Goal: Book appointment/travel/reservation

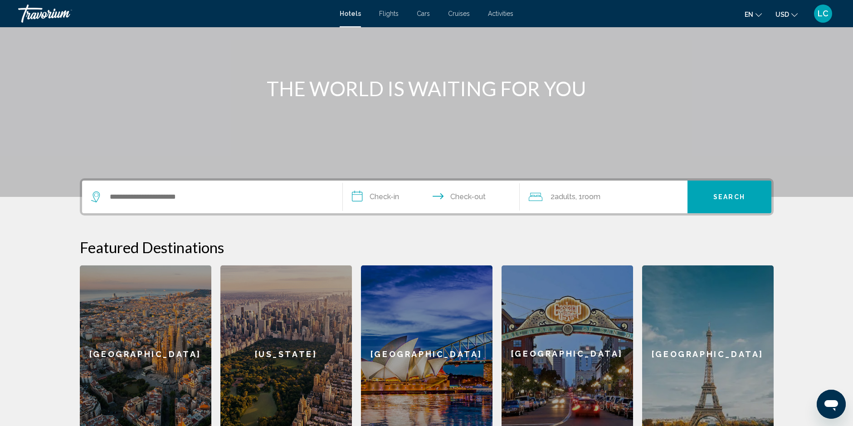
scroll to position [91, 0]
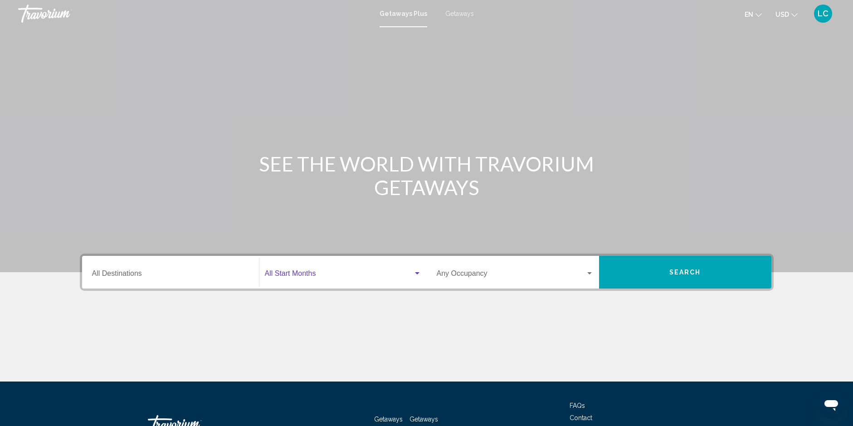
click at [418, 273] on div "Search widget" at bounding box center [417, 273] width 5 height 2
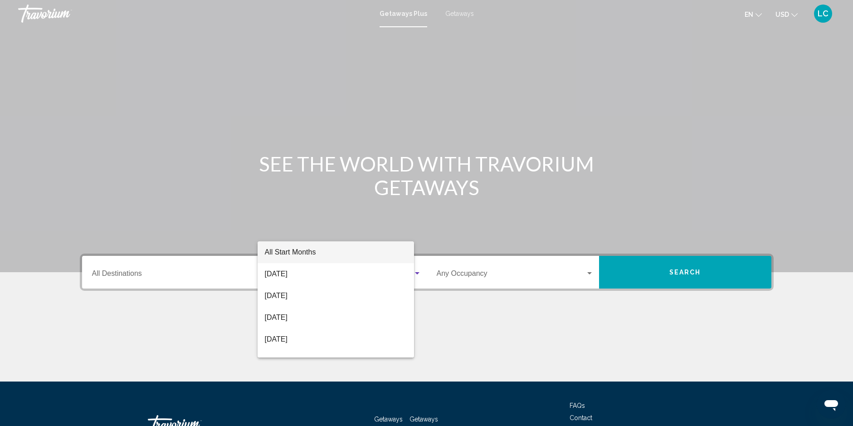
scroll to position [67, 0]
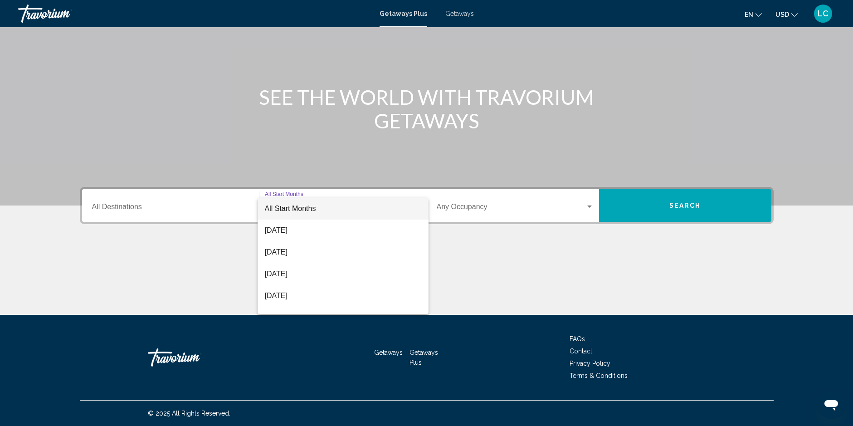
click at [398, 178] on div at bounding box center [426, 213] width 853 height 426
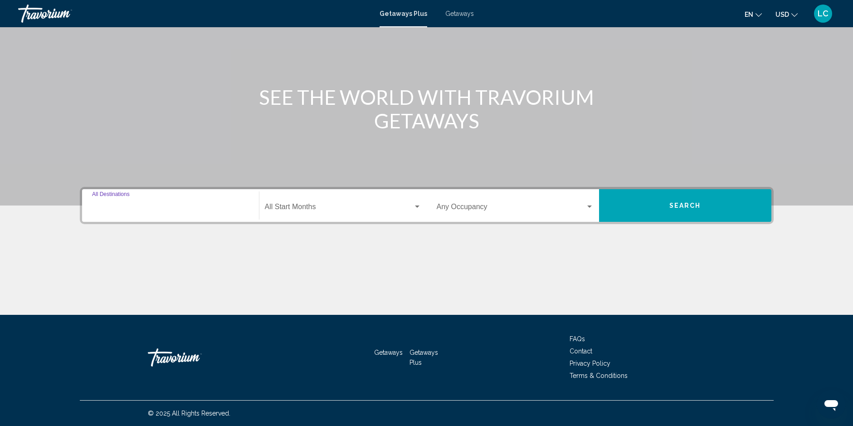
drag, startPoint x: 92, startPoint y: 206, endPoint x: 106, endPoint y: 203, distance: 13.9
click at [106, 203] on div "Destination All Destinations" at bounding box center [170, 205] width 157 height 29
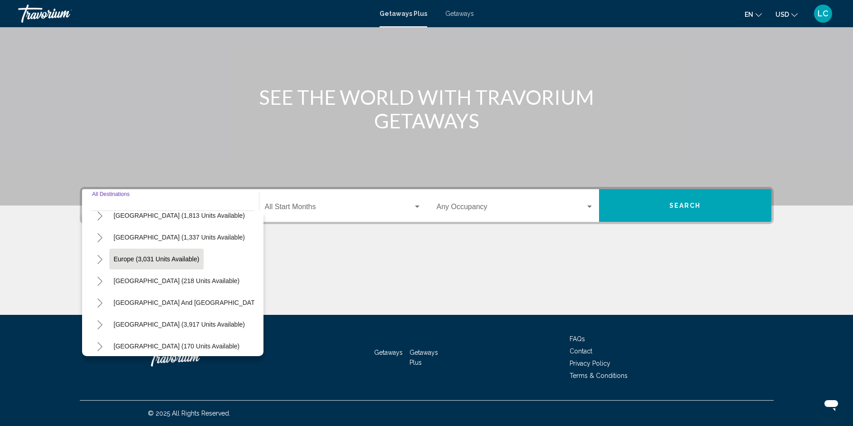
scroll to position [91, 0]
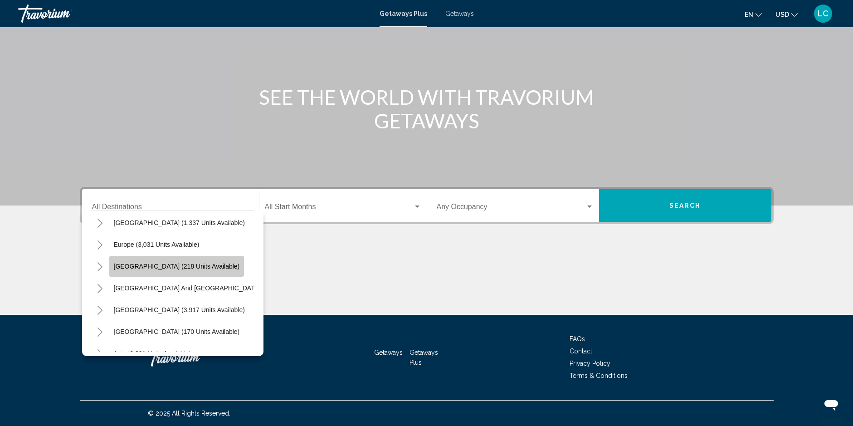
click at [183, 267] on span "[GEOGRAPHIC_DATA] (218 units available)" at bounding box center [177, 266] width 126 height 7
type input "**********"
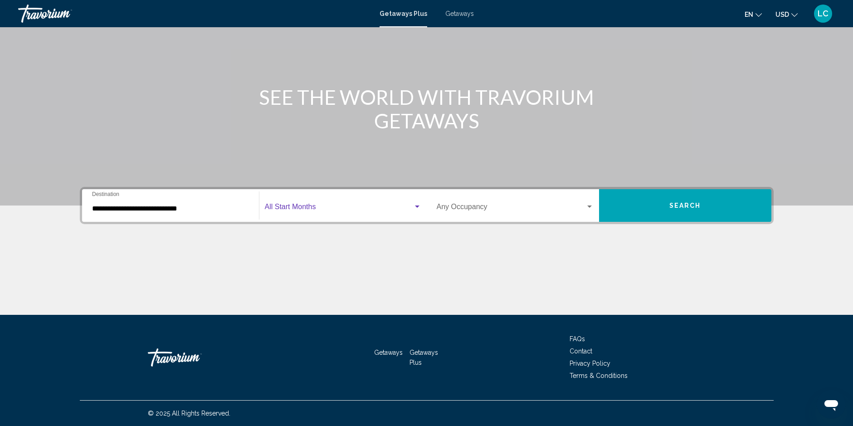
click at [418, 205] on div "Search widget" at bounding box center [417, 206] width 8 height 7
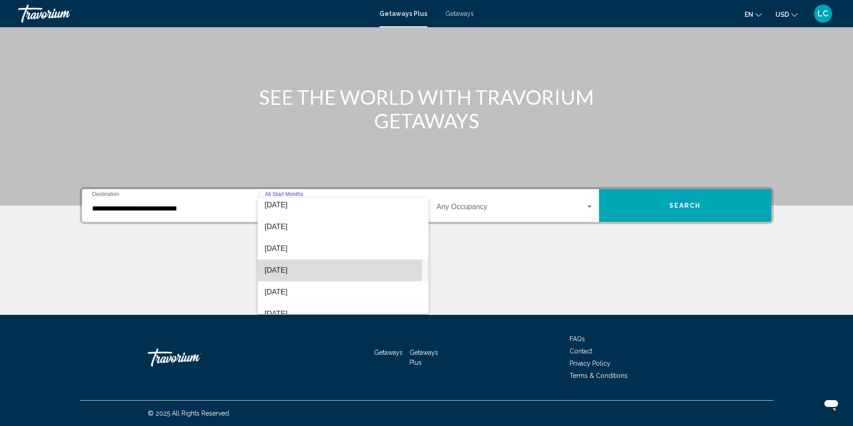
click at [289, 269] on span "[DATE]" at bounding box center [343, 271] width 157 height 22
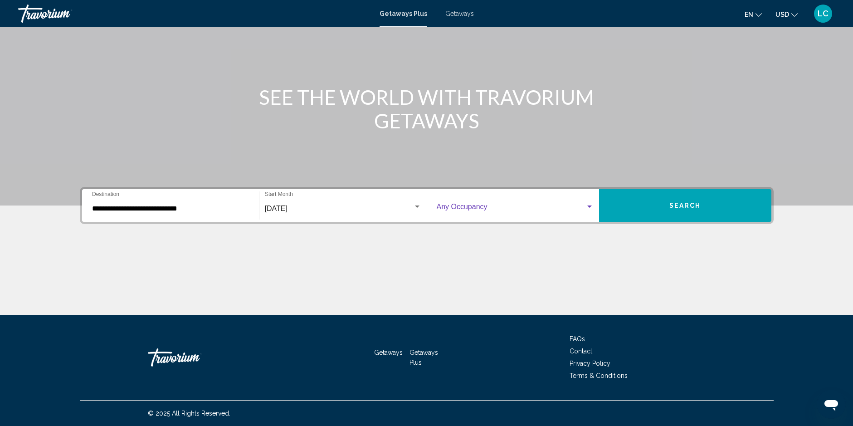
click at [589, 205] on div "Search widget" at bounding box center [590, 206] width 8 height 7
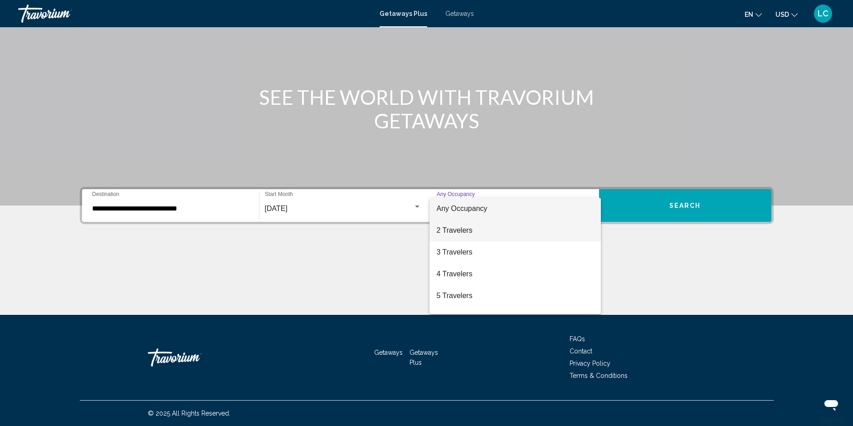
click at [469, 234] on span "2 Travelers" at bounding box center [515, 231] width 157 height 22
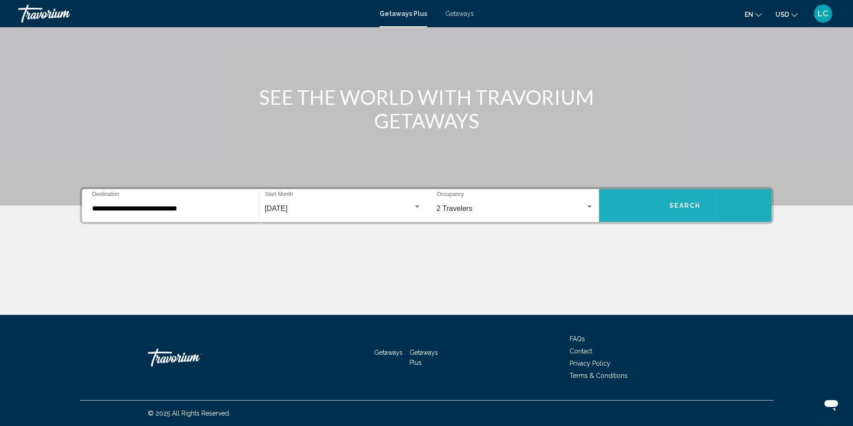
click at [630, 203] on button "Search" at bounding box center [685, 205] width 172 height 33
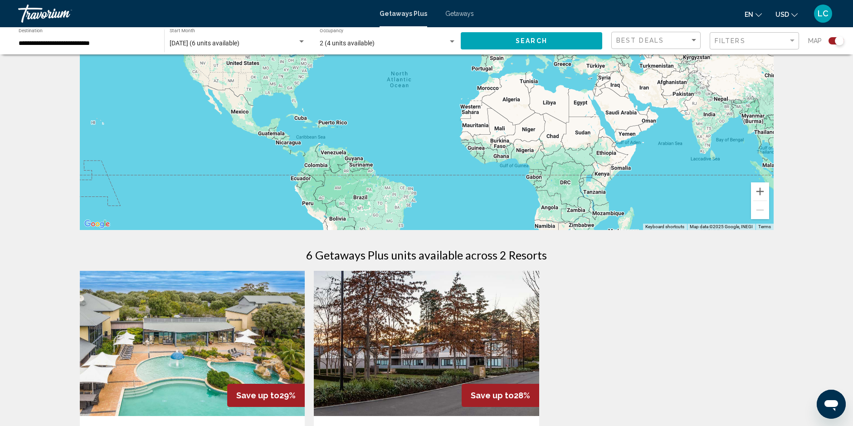
scroll to position [91, 0]
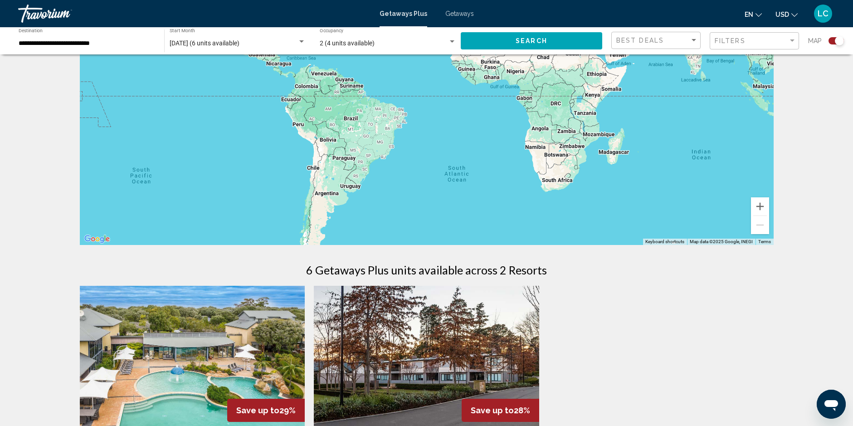
drag, startPoint x: 435, startPoint y: 169, endPoint x: 424, endPoint y: 83, distance: 86.4
click at [425, 74] on div "Main content" at bounding box center [427, 109] width 694 height 272
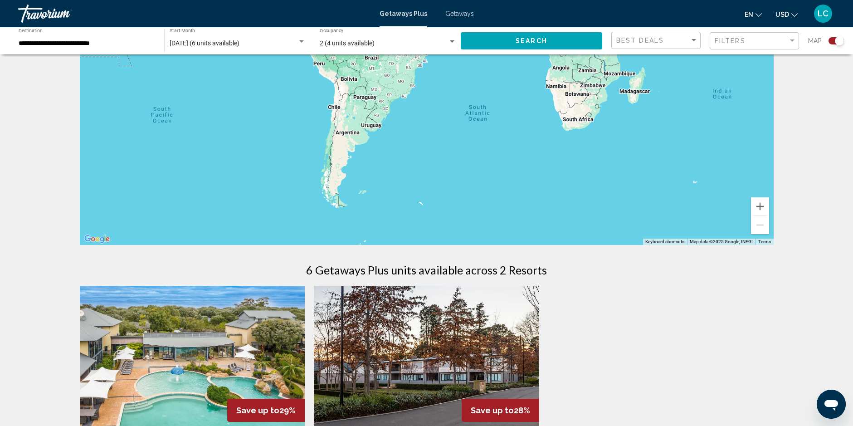
drag, startPoint x: 426, startPoint y: 186, endPoint x: 448, endPoint y: 123, distance: 66.3
click at [448, 123] on div "Main content" at bounding box center [427, 109] width 694 height 272
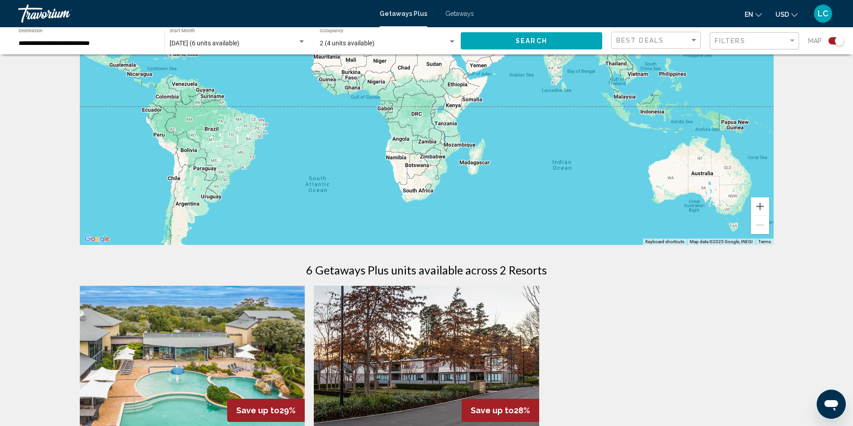
drag, startPoint x: 552, startPoint y: 172, endPoint x: 392, endPoint y: 245, distance: 175.7
click at [392, 245] on div "Main content" at bounding box center [427, 109] width 694 height 272
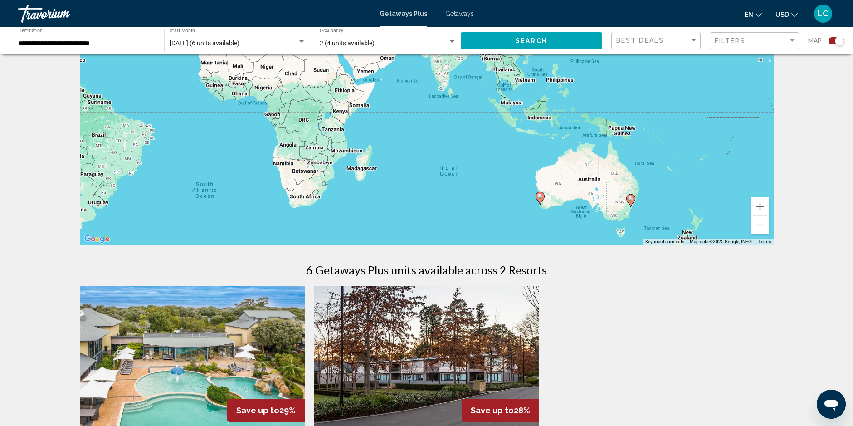
drag, startPoint x: 539, startPoint y: 198, endPoint x: 424, endPoint y: 203, distance: 115.3
click at [424, 203] on div "To activate drag with keyboard, press Alt + Enter. Once in keyboard drag state,…" at bounding box center [427, 109] width 694 height 272
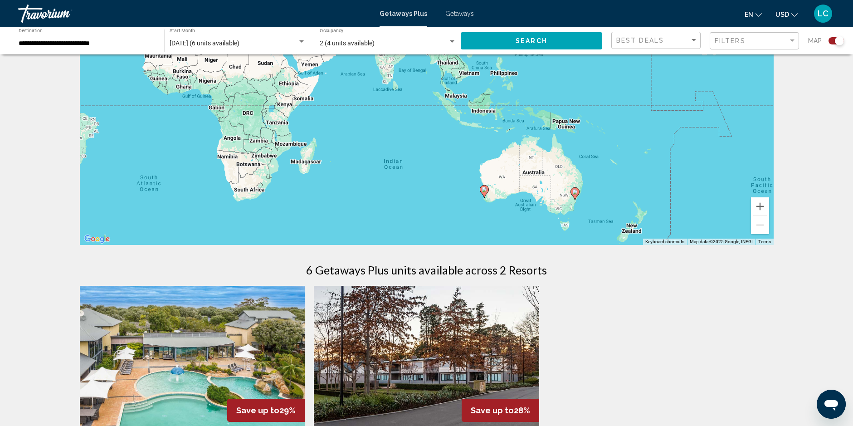
drag, startPoint x: 491, startPoint y: 181, endPoint x: 436, endPoint y: 176, distance: 55.6
click at [436, 176] on div "To activate drag with keyboard, press Alt + Enter. Once in keyboard drag state,…" at bounding box center [427, 109] width 694 height 272
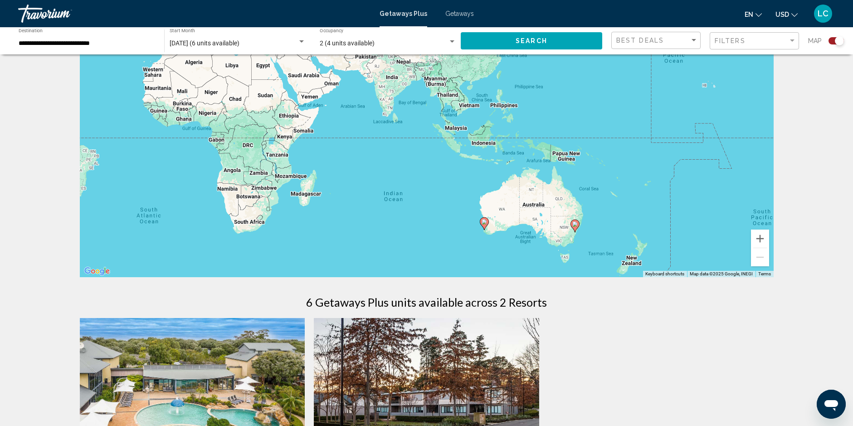
scroll to position [45, 0]
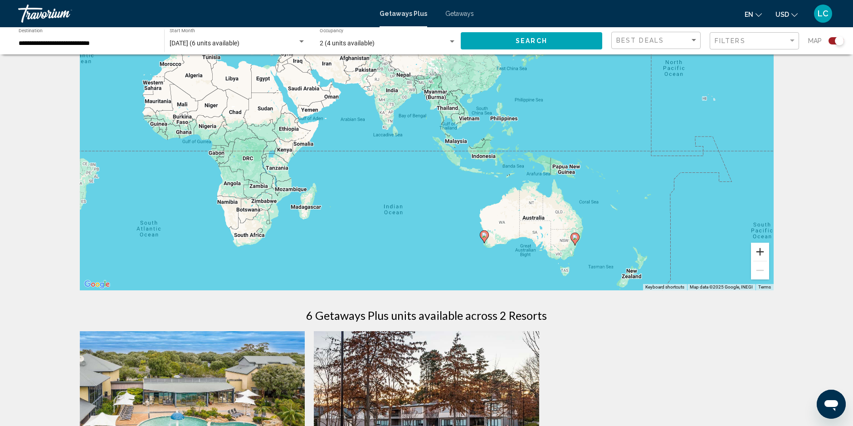
click at [760, 251] on button "Zoom in" at bounding box center [760, 252] width 18 height 18
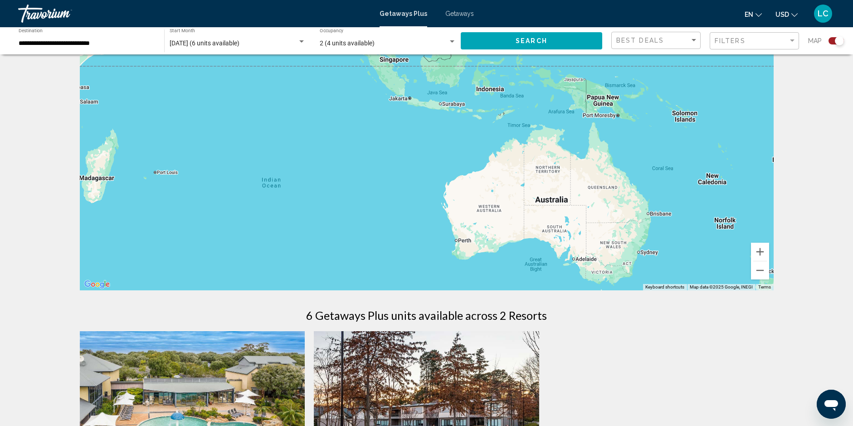
drag, startPoint x: 713, startPoint y: 221, endPoint x: 623, endPoint y: 140, distance: 121.1
click at [623, 140] on div "Main content" at bounding box center [427, 154] width 694 height 272
click at [761, 251] on button "Zoom in" at bounding box center [760, 252] width 18 height 18
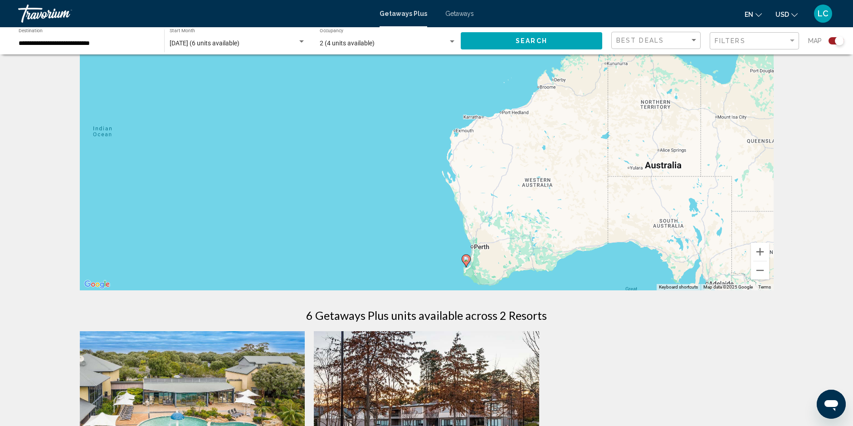
drag, startPoint x: 437, startPoint y: 222, endPoint x: 423, endPoint y: 142, distance: 82.0
click at [423, 142] on div "To activate drag with keyboard, press Alt + Enter. Once in keyboard drag state,…" at bounding box center [427, 154] width 694 height 272
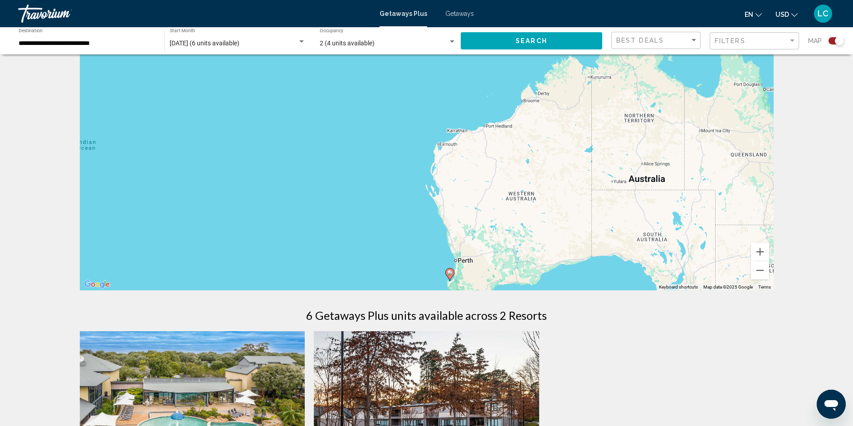
drag, startPoint x: 423, startPoint y: 142, endPoint x: 405, endPoint y: 157, distance: 24.1
click at [405, 157] on div "To activate drag with keyboard, press Alt + Enter. Once in keyboard drag state,…" at bounding box center [427, 154] width 694 height 272
click at [758, 252] on button "Zoom in" at bounding box center [760, 252] width 18 height 18
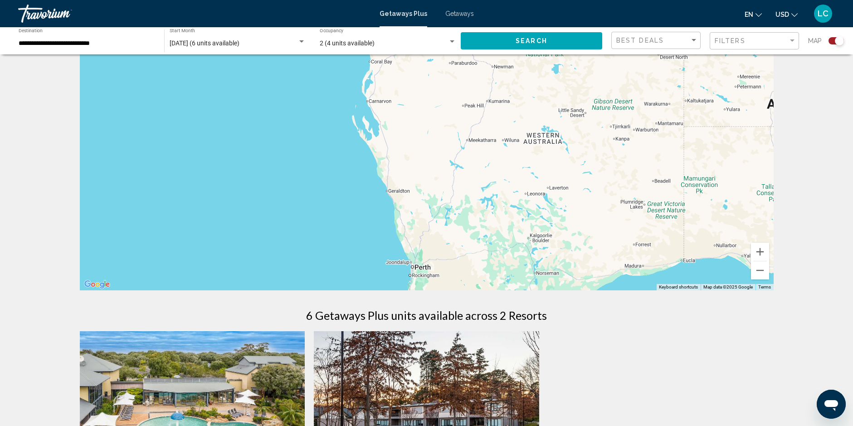
drag, startPoint x: 392, startPoint y: 225, endPoint x: 321, endPoint y: 125, distance: 122.7
click at [321, 125] on div "Main content" at bounding box center [427, 154] width 694 height 272
click at [760, 251] on button "Zoom in" at bounding box center [760, 252] width 18 height 18
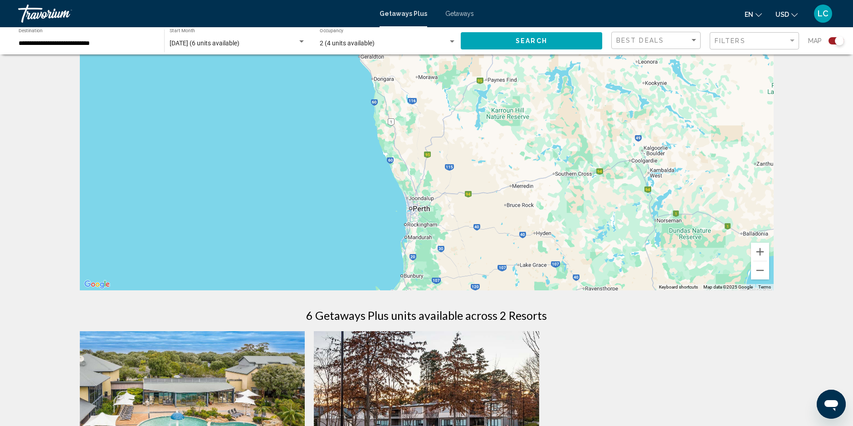
drag, startPoint x: 325, startPoint y: 248, endPoint x: 337, endPoint y: 75, distance: 172.8
click at [337, 75] on div "Main content" at bounding box center [427, 154] width 694 height 272
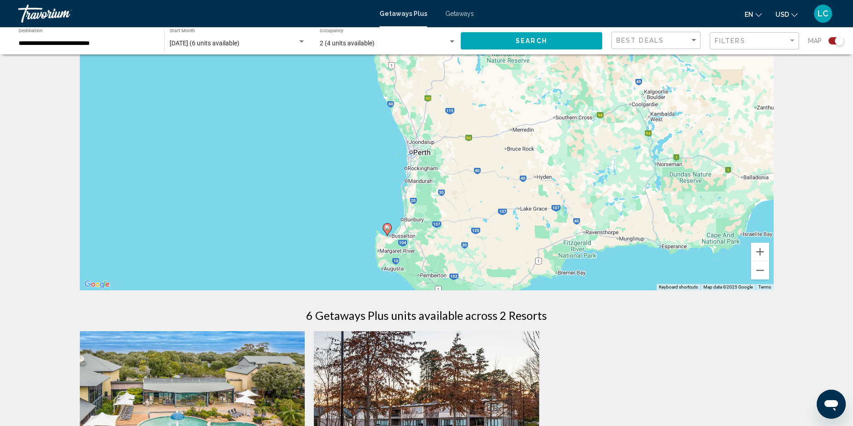
drag, startPoint x: 344, startPoint y: 185, endPoint x: 345, endPoint y: 128, distance: 56.3
click at [345, 128] on div "To activate drag with keyboard, press Alt + Enter. Once in keyboard drag state,…" at bounding box center [427, 154] width 694 height 272
click at [760, 250] on button "Zoom in" at bounding box center [760, 252] width 18 height 18
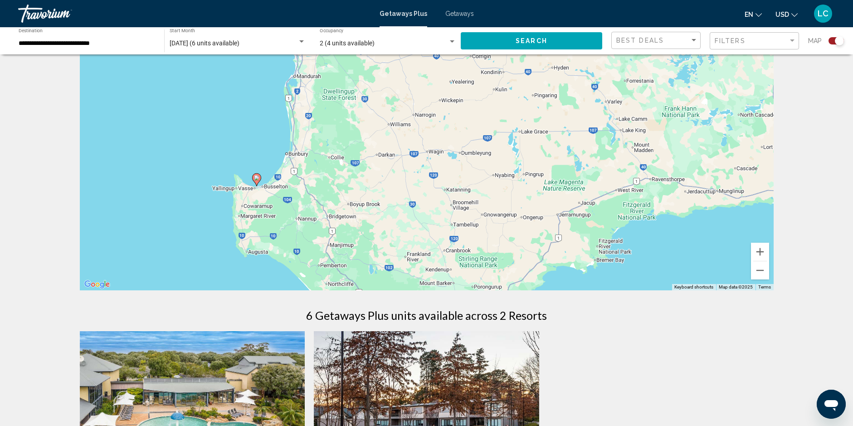
drag, startPoint x: 290, startPoint y: 237, endPoint x: 200, endPoint y: 103, distance: 161.2
click at [200, 103] on div "To activate drag with keyboard, press Alt + Enter. Once in keyboard drag state,…" at bounding box center [427, 154] width 694 height 272
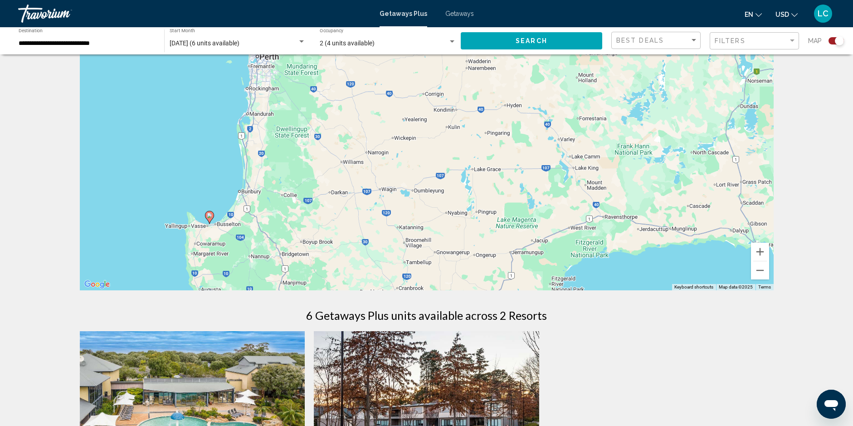
drag, startPoint x: 196, startPoint y: 146, endPoint x: 148, endPoint y: 184, distance: 60.9
click at [148, 184] on div "To activate drag with keyboard, press Alt + Enter. Once in keyboard drag state,…" at bounding box center [427, 154] width 694 height 272
click at [760, 270] on button "Zoom out" at bounding box center [760, 270] width 18 height 18
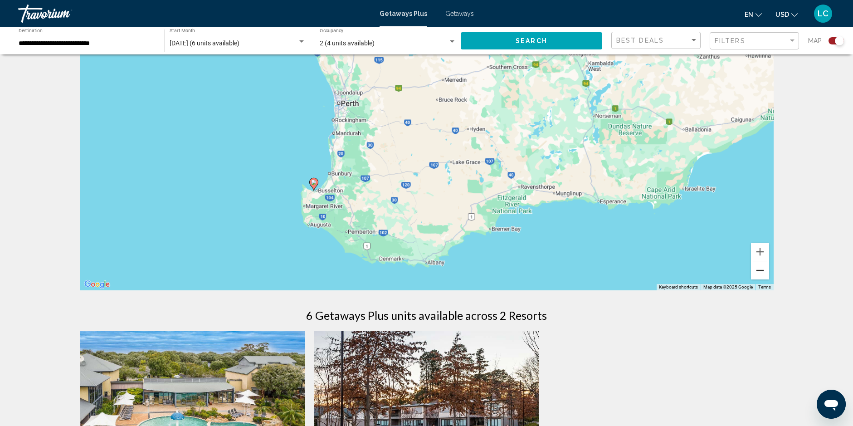
click at [760, 270] on button "Zoom out" at bounding box center [760, 270] width 18 height 18
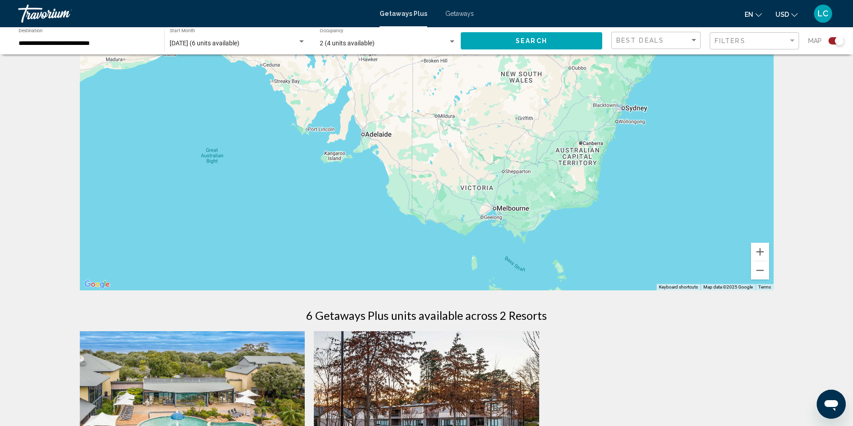
drag, startPoint x: 648, startPoint y: 181, endPoint x: 171, endPoint y: 124, distance: 480.7
click at [171, 124] on div "To activate drag with keyboard, press Alt + Enter. Once in keyboard drag state,…" at bounding box center [427, 154] width 694 height 272
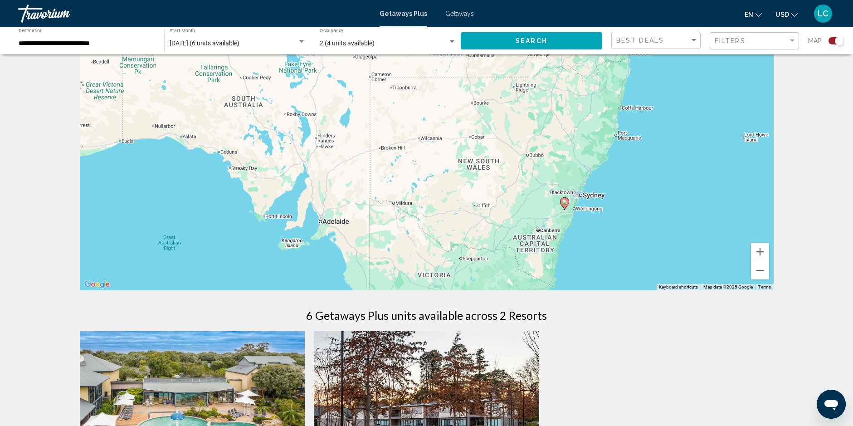
drag, startPoint x: 655, startPoint y: 162, endPoint x: 611, endPoint y: 235, distance: 85.7
click at [611, 235] on div "To activate drag with keyboard, press Alt + Enter. Once in keyboard drag state,…" at bounding box center [427, 154] width 694 height 272
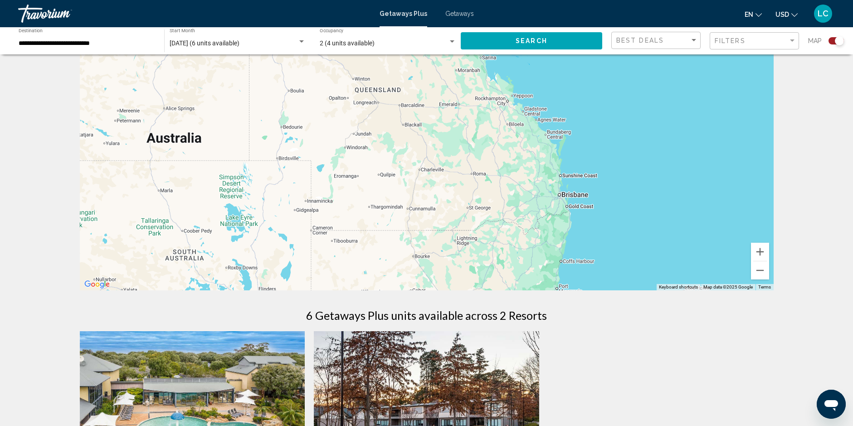
drag, startPoint x: 642, startPoint y: 145, endPoint x: 583, endPoint y: 304, distance: 170.2
click at [583, 304] on div "To navigate the map with touch gestures double-tap and hold your finger on the …" at bounding box center [427, 343] width 730 height 650
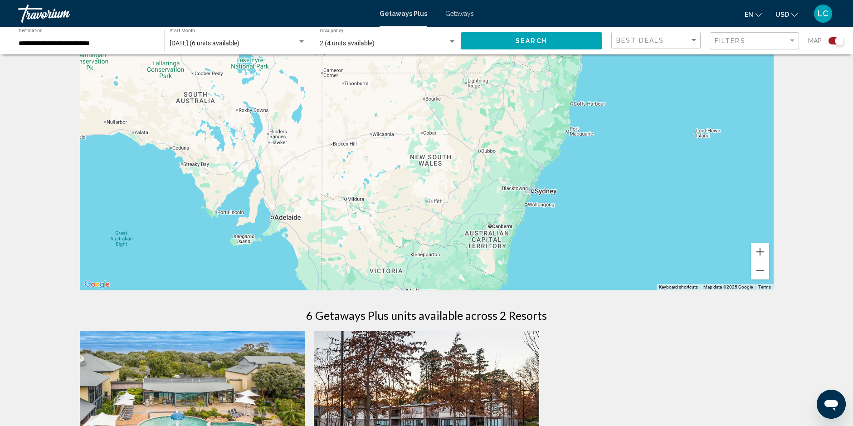
drag, startPoint x: 591, startPoint y: 256, endPoint x: 613, endPoint y: 60, distance: 196.7
click at [613, 60] on div "Main content" at bounding box center [427, 154] width 694 height 272
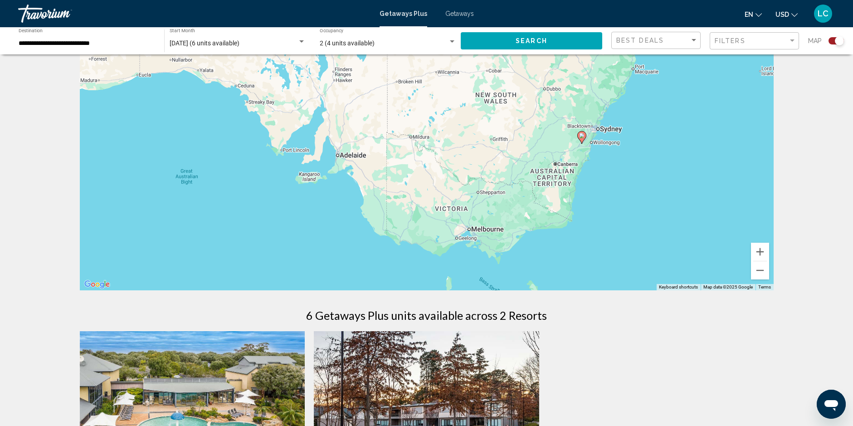
drag, startPoint x: 533, startPoint y: 241, endPoint x: 593, endPoint y: 233, distance: 60.8
click at [593, 233] on div "To activate drag with keyboard, press Alt + Enter. Once in keyboard drag state,…" at bounding box center [427, 154] width 694 height 272
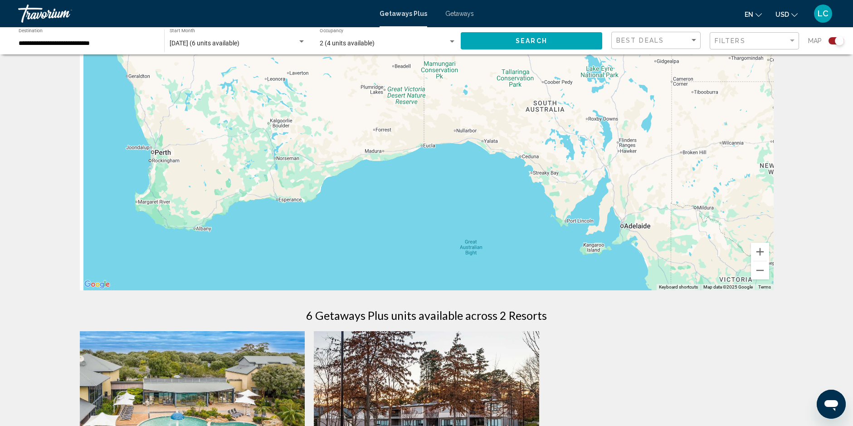
drag, startPoint x: 205, startPoint y: 140, endPoint x: 485, endPoint y: 213, distance: 289.9
click at [485, 213] on div "To activate drag with keyboard, press Alt + Enter. Once in keyboard drag state,…" at bounding box center [427, 154] width 694 height 272
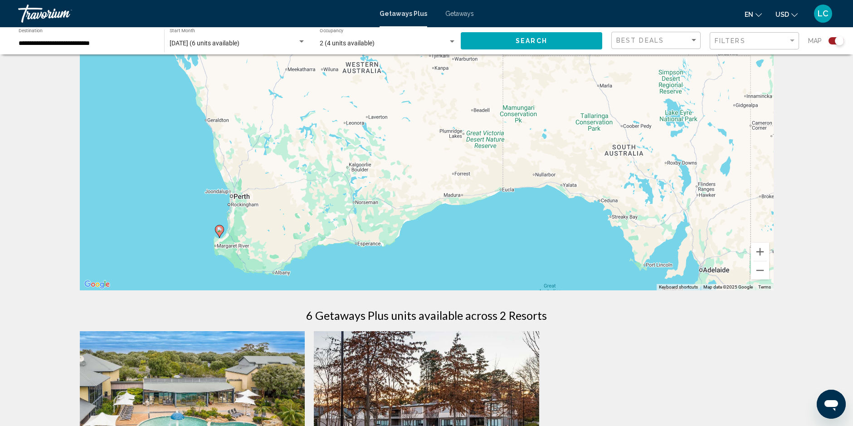
drag, startPoint x: 120, startPoint y: 123, endPoint x: 190, endPoint y: 170, distance: 84.1
click at [190, 170] on div "To activate drag with keyboard, press Alt + Enter. Once in keyboard drag state,…" at bounding box center [427, 154] width 694 height 272
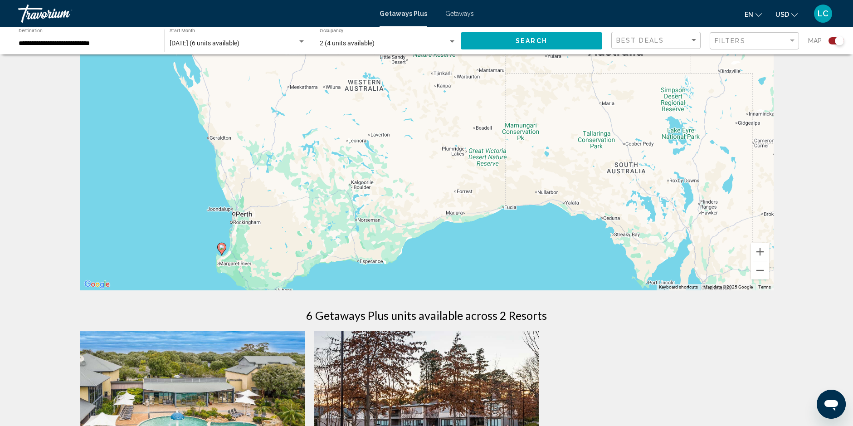
drag, startPoint x: 192, startPoint y: 156, endPoint x: 194, endPoint y: 179, distance: 23.2
click at [194, 179] on div "To activate drag with keyboard, press Alt + Enter. Once in keyboard drag state,…" at bounding box center [427, 154] width 694 height 272
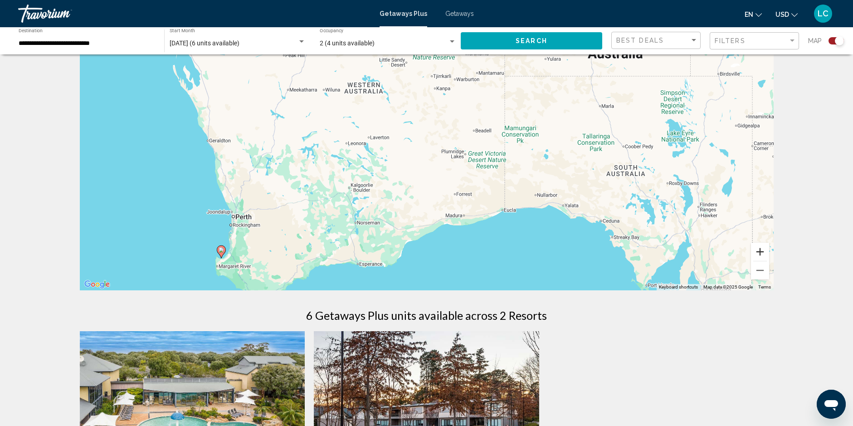
click at [761, 252] on button "Zoom in" at bounding box center [760, 252] width 18 height 18
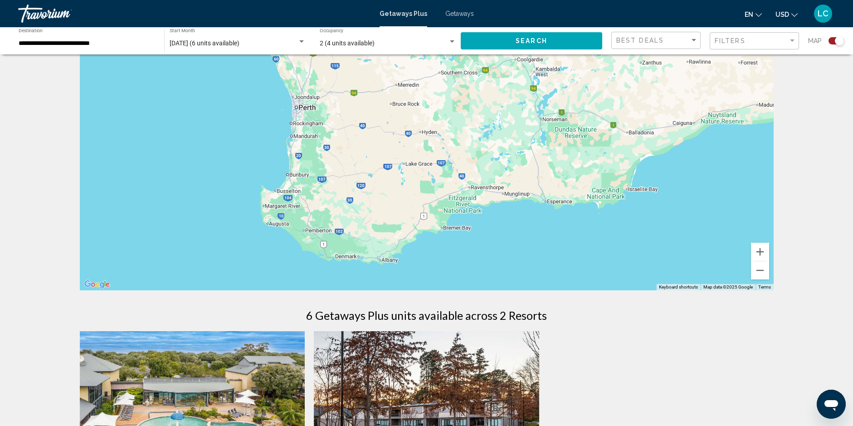
drag, startPoint x: 115, startPoint y: 223, endPoint x: 372, endPoint y: 48, distance: 311.8
click at [372, 48] on div "**********" at bounding box center [426, 384] width 853 height 732
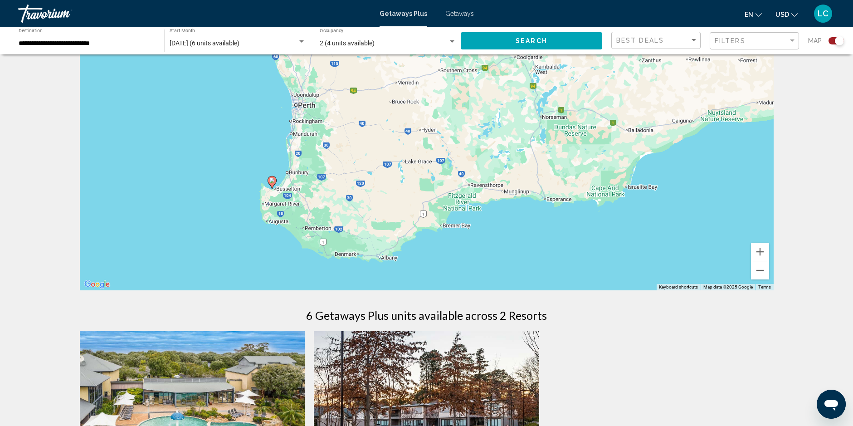
scroll to position [0, 0]
